Goal: Transaction & Acquisition: Purchase product/service

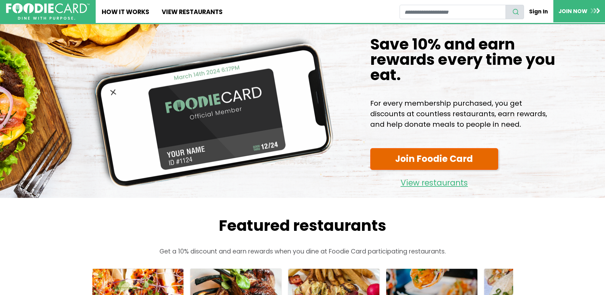
click at [384, 158] on link "Join Foodie Card" at bounding box center [434, 159] width 128 height 22
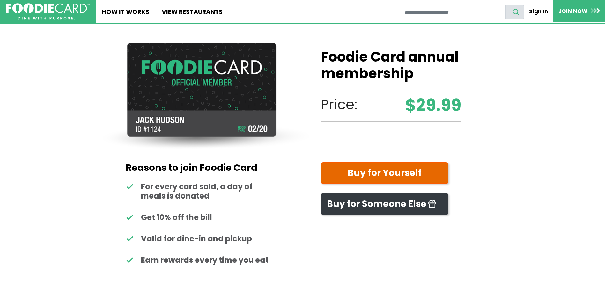
click at [380, 171] on link "Buy for Yourself" at bounding box center [385, 173] width 128 height 22
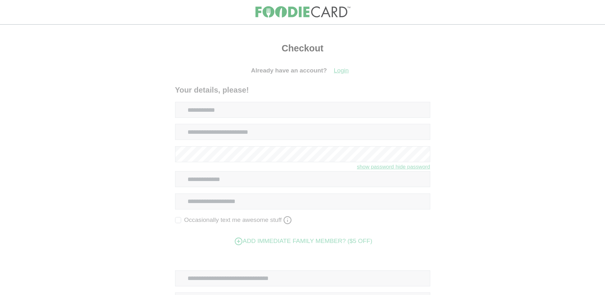
select select
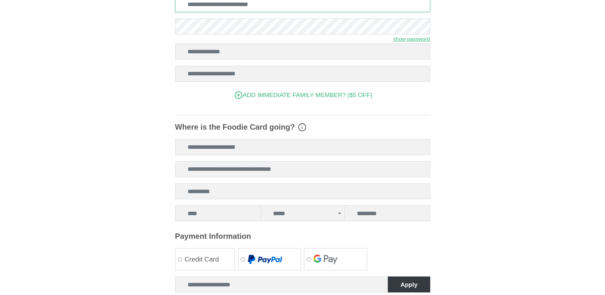
scroll to position [124, 0]
